Goal: Communication & Community: Connect with others

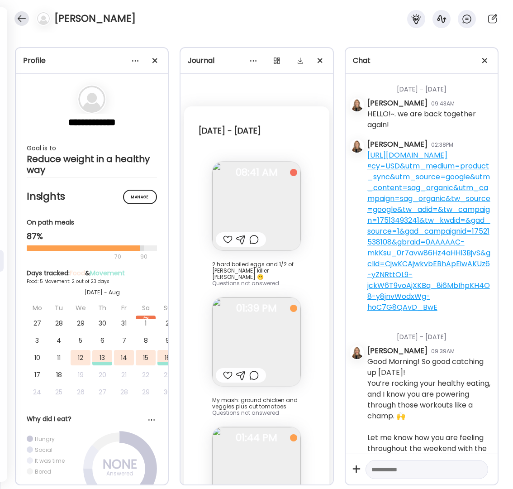
scroll to position [301, 0]
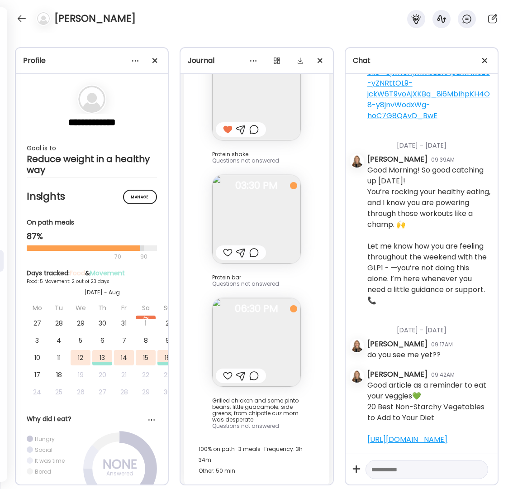
click at [24, 15] on div at bounding box center [21, 18] width 14 height 14
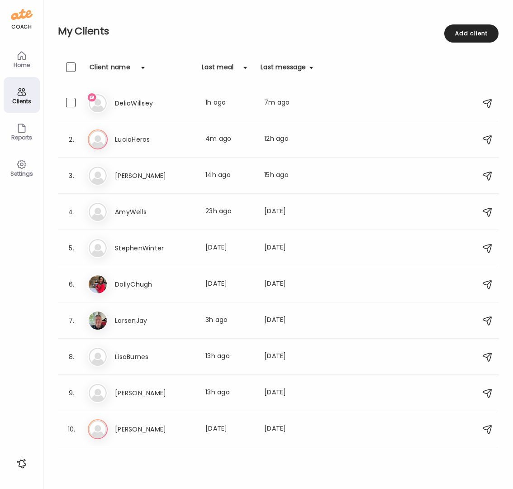
click at [145, 106] on h3 "DeliaWillsey" at bounding box center [155, 103] width 80 height 11
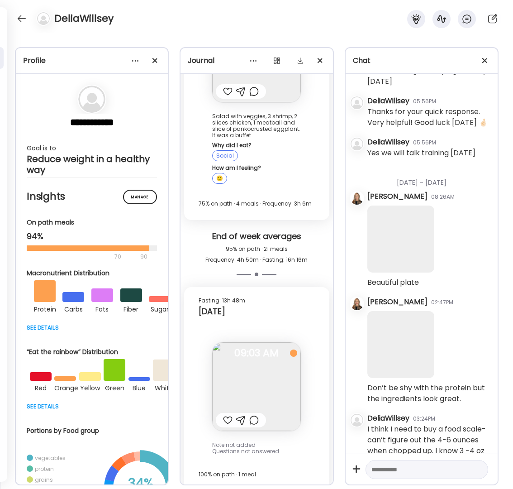
scroll to position [11787, 0]
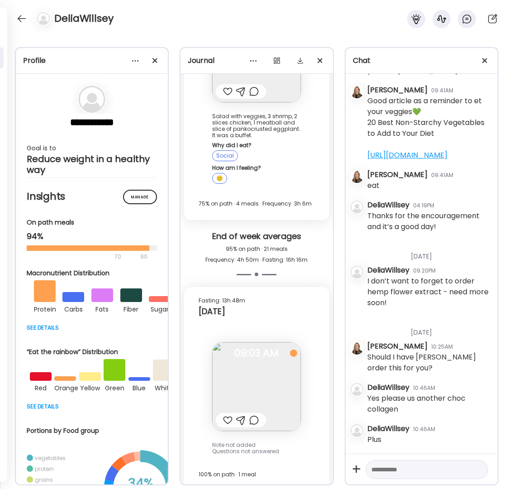
click at [437, 470] on textarea at bounding box center [419, 469] width 95 height 11
drag, startPoint x: 389, startPoint y: 460, endPoint x: 383, endPoint y: 461, distance: 5.5
click at [383, 461] on textarea "**********" at bounding box center [419, 458] width 95 height 33
type textarea "**********"
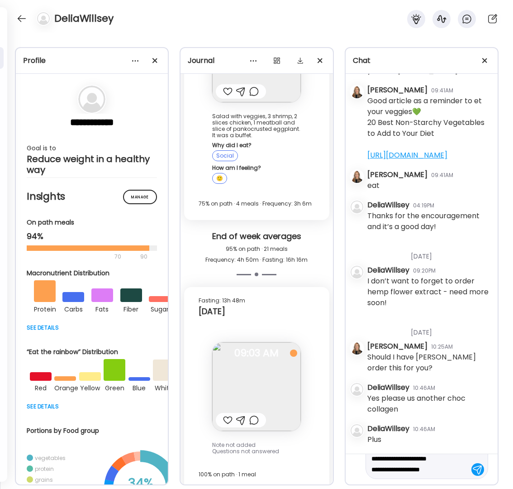
click at [472, 467] on div at bounding box center [478, 469] width 13 height 13
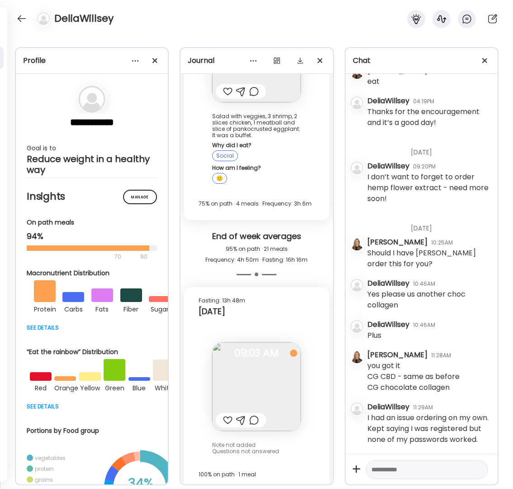
scroll to position [11903, 0]
click at [400, 465] on textarea at bounding box center [419, 469] width 95 height 11
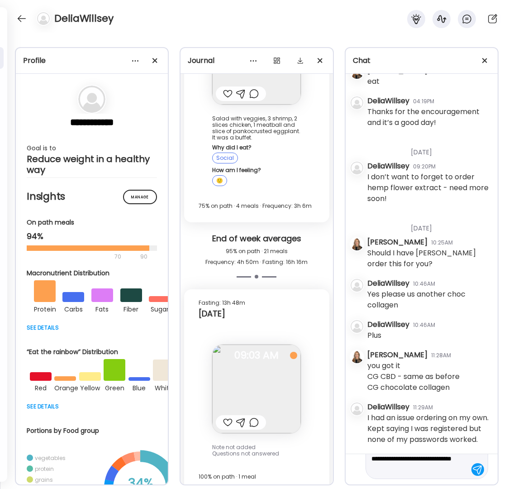
scroll to position [11899, 0]
click at [391, 470] on textarea "**********" at bounding box center [419, 458] width 95 height 33
type textarea "**********"
click at [473, 469] on div at bounding box center [478, 469] width 13 height 13
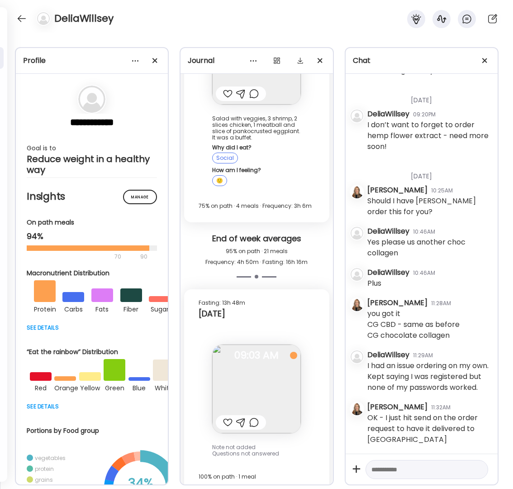
scroll to position [11955, 0]
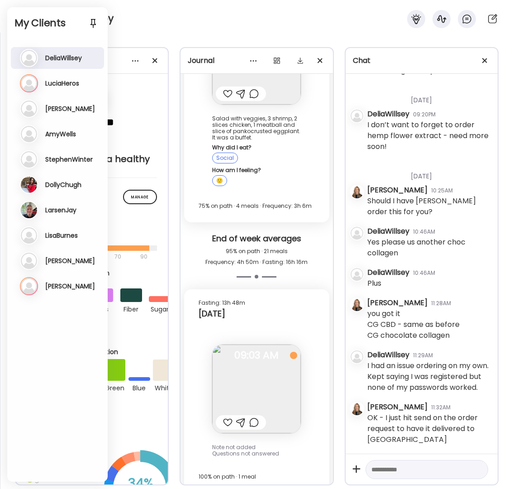
click at [57, 80] on h3 "LuciaHeros" at bounding box center [62, 83] width 34 height 8
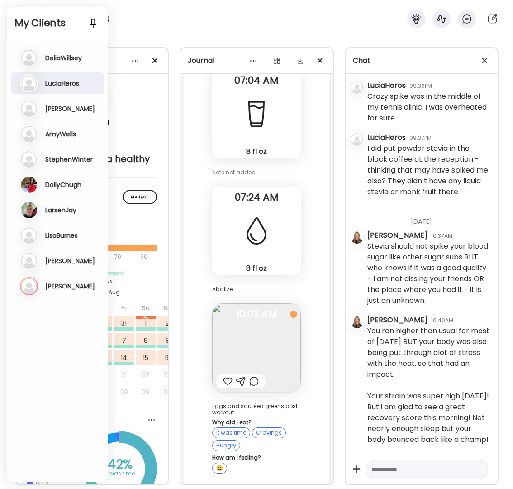
scroll to position [6738, 0]
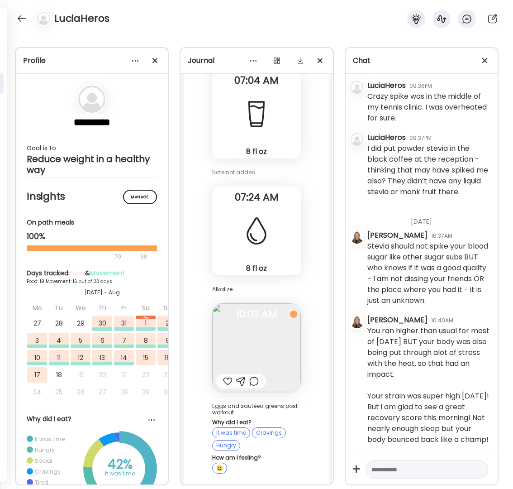
click at [227, 376] on div at bounding box center [228, 381] width 10 height 11
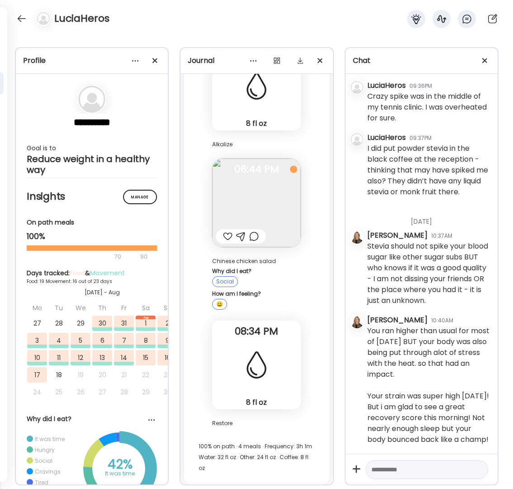
scroll to position [29969, 0]
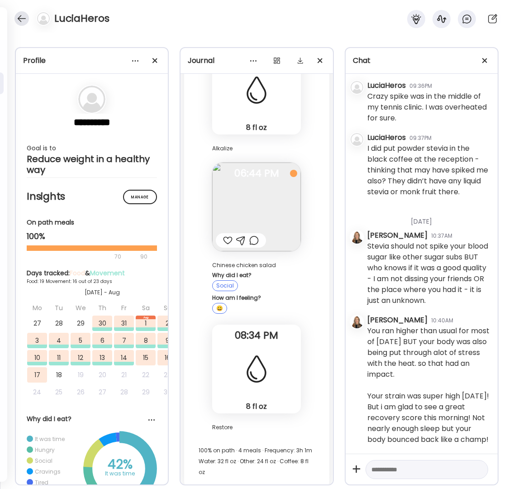
click at [19, 19] on div at bounding box center [21, 18] width 14 height 14
